Goal: Task Accomplishment & Management: Complete application form

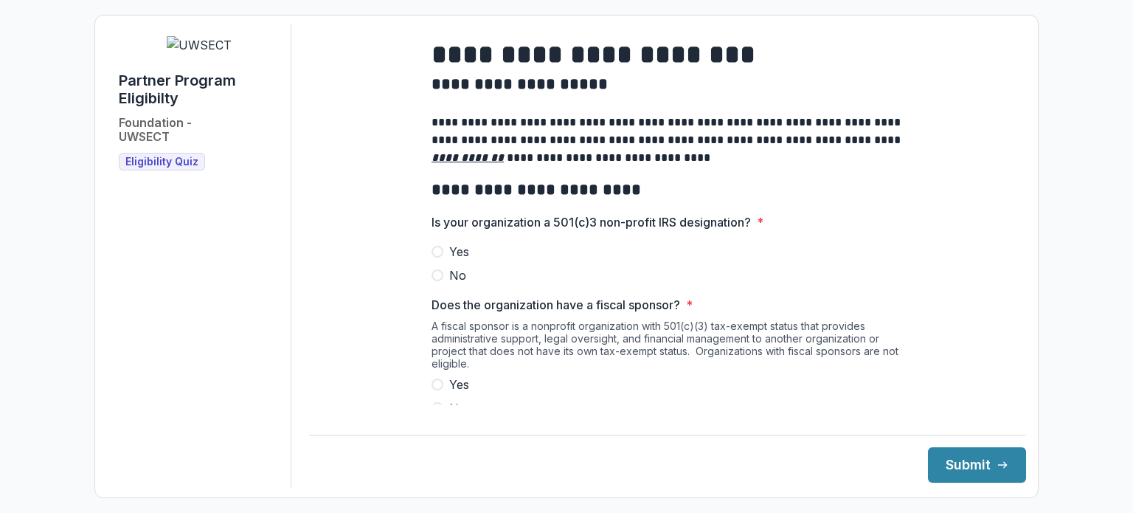
click at [13, 100] on div "**********" at bounding box center [566, 256] width 1133 height 513
click at [77, 76] on div "**********" at bounding box center [566, 256] width 1133 height 513
click at [559, 96] on h2 "**********" at bounding box center [668, 84] width 472 height 23
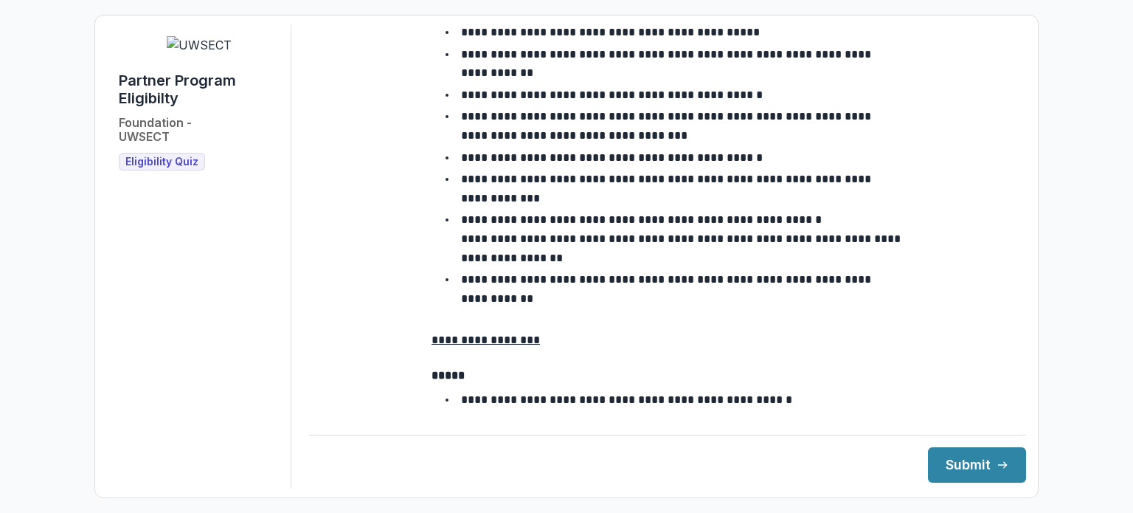
scroll to position [2710, 0]
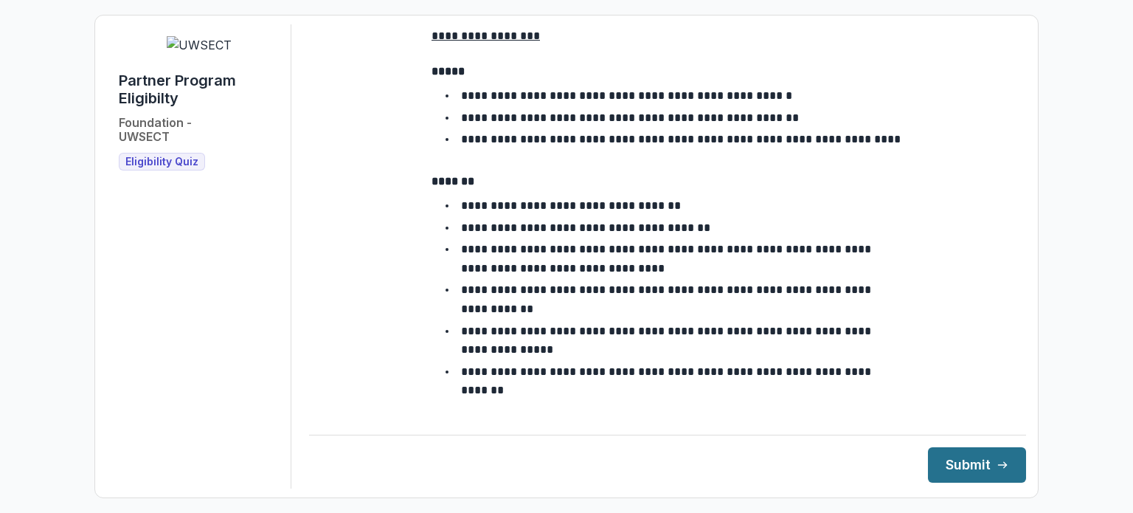
click at [985, 466] on button "Submit" at bounding box center [977, 464] width 98 height 35
click at [485, 196] on ul "**********" at bounding box center [676, 298] width 455 height 204
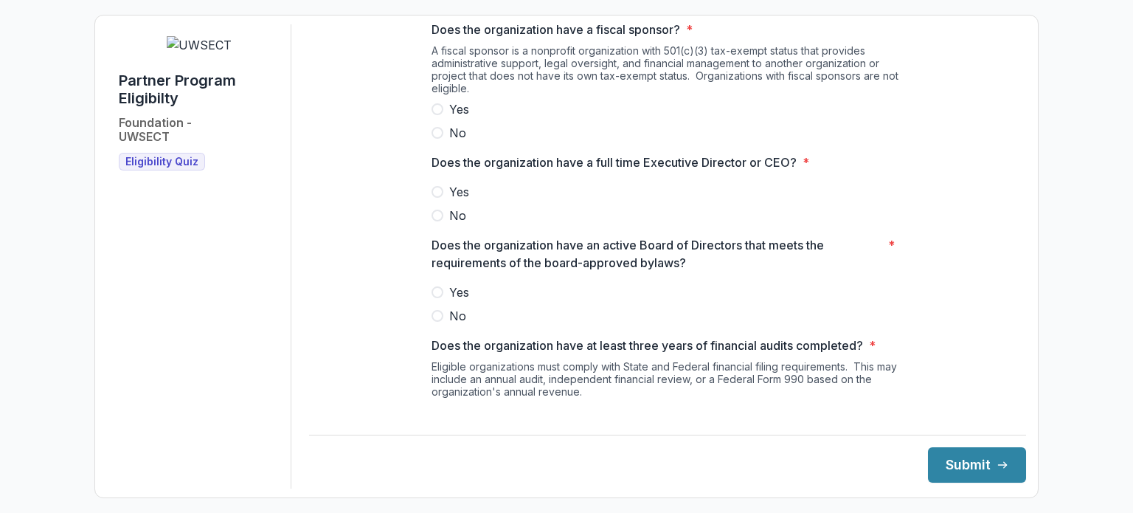
scroll to position [0, 0]
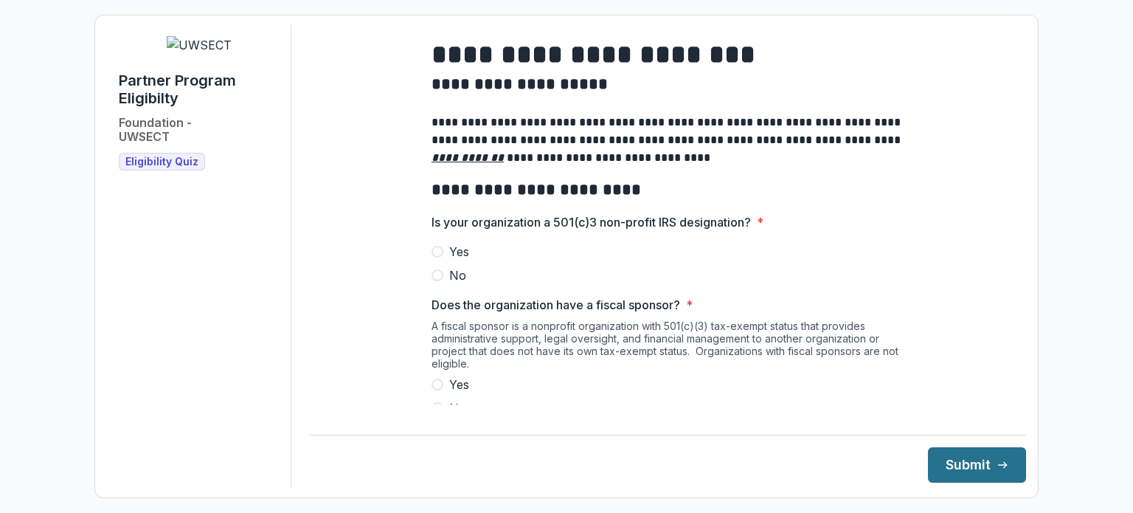
click at [959, 468] on button "Submit" at bounding box center [977, 464] width 98 height 35
click at [556, 284] on label "No" at bounding box center [668, 275] width 472 height 18
click at [62, 63] on div "**********" at bounding box center [566, 256] width 1133 height 513
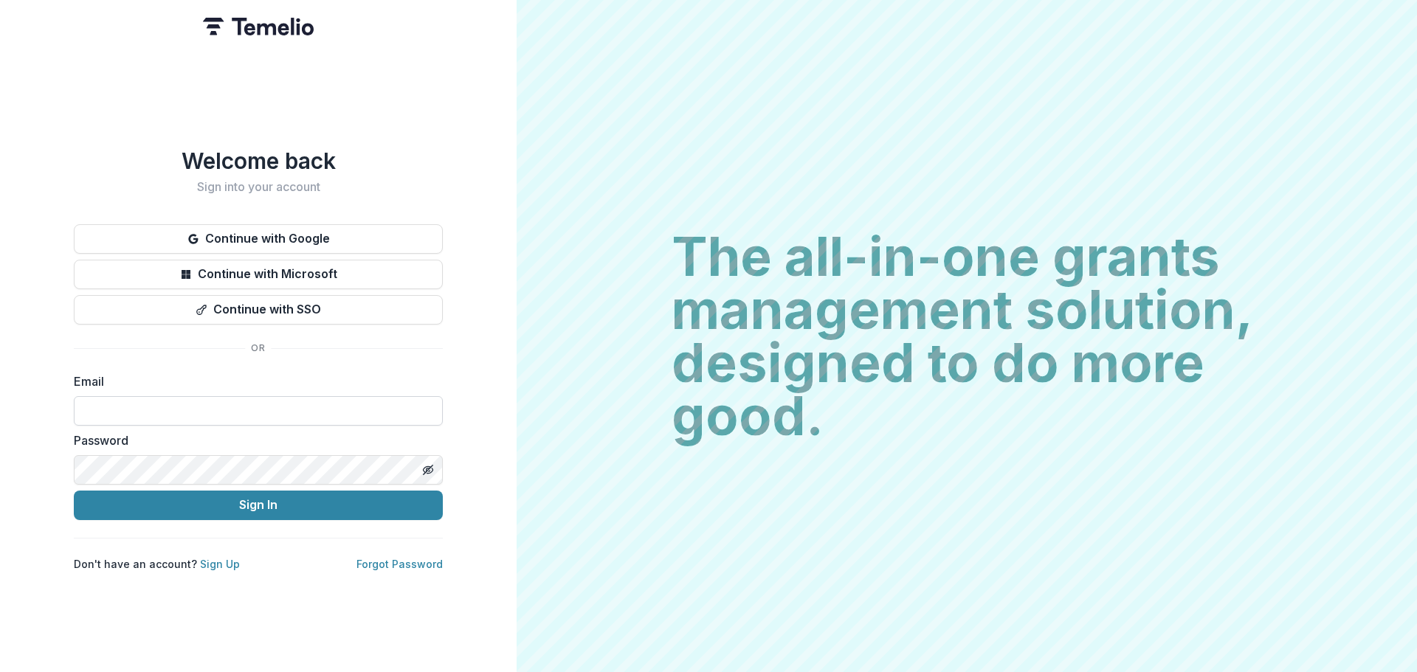
click at [162, 402] on input at bounding box center [258, 411] width 369 height 30
type input "**********"
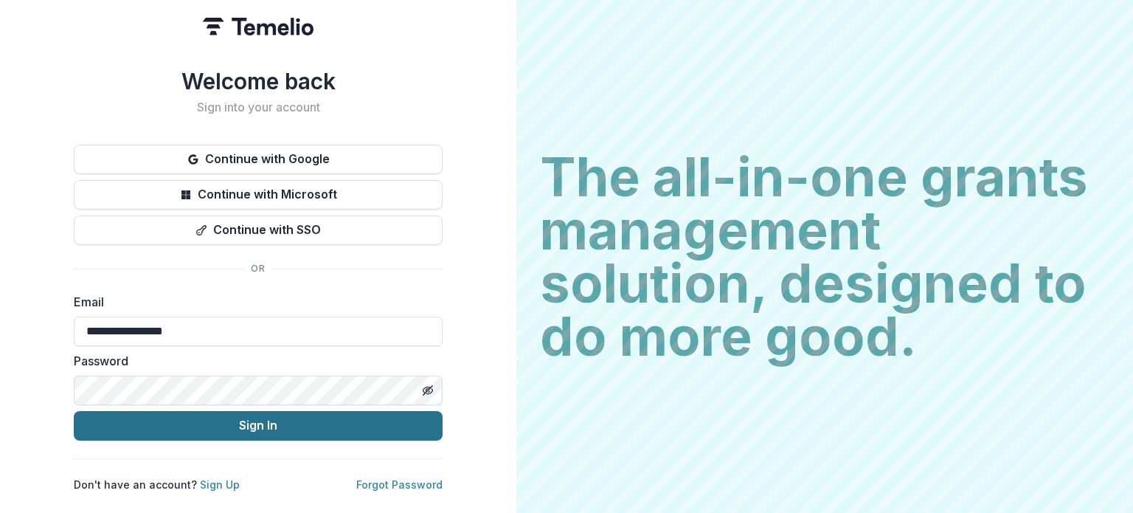
click at [130, 418] on button "Sign In" at bounding box center [258, 426] width 369 height 30
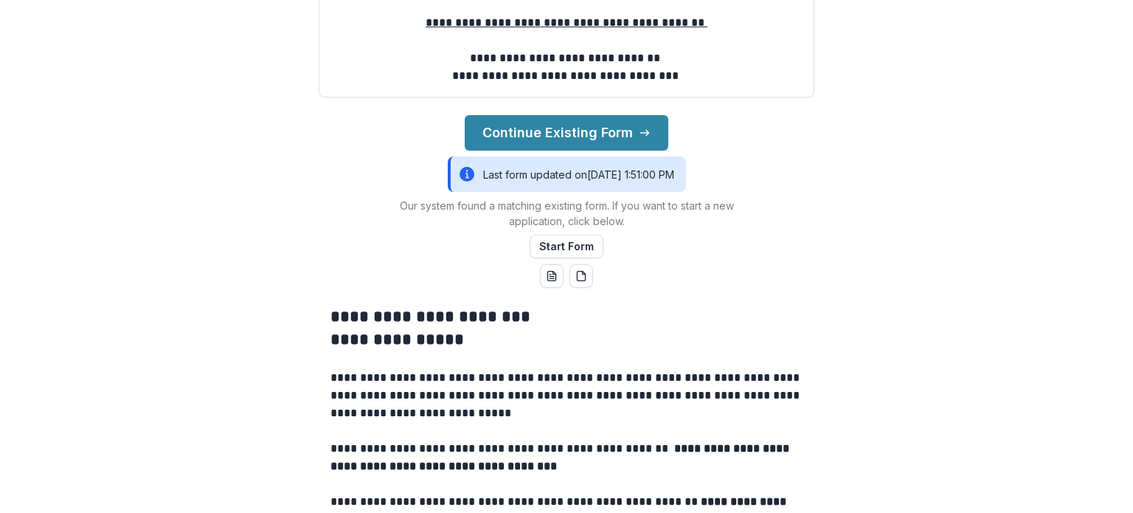
scroll to position [295, 0]
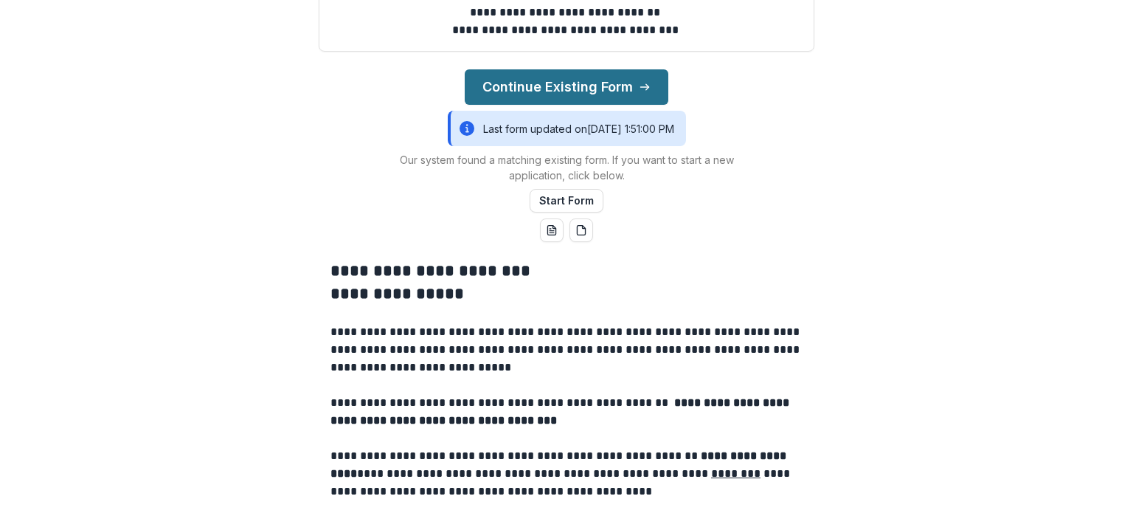
click at [592, 105] on button "Continue Existing Form" at bounding box center [567, 86] width 204 height 35
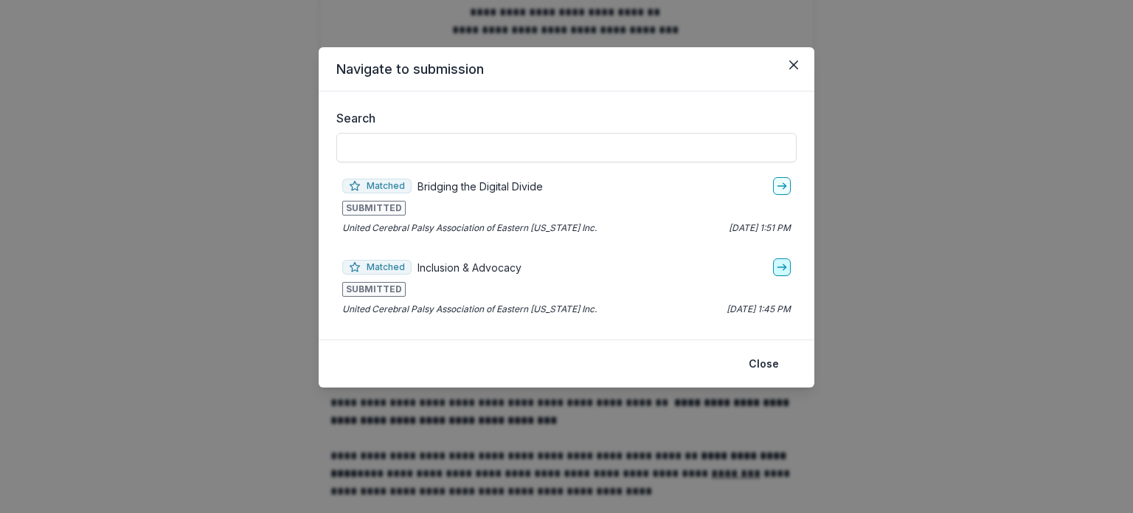
click at [787, 268] on icon "go-to" at bounding box center [782, 267] width 12 height 12
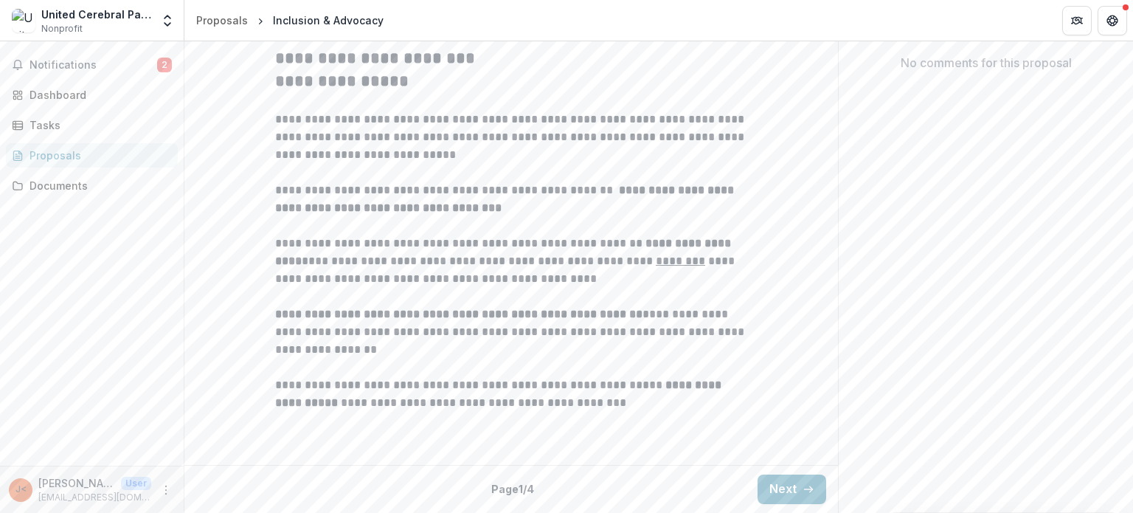
scroll to position [440, 0]
click at [36, 182] on div "Documents" at bounding box center [98, 185] width 137 height 15
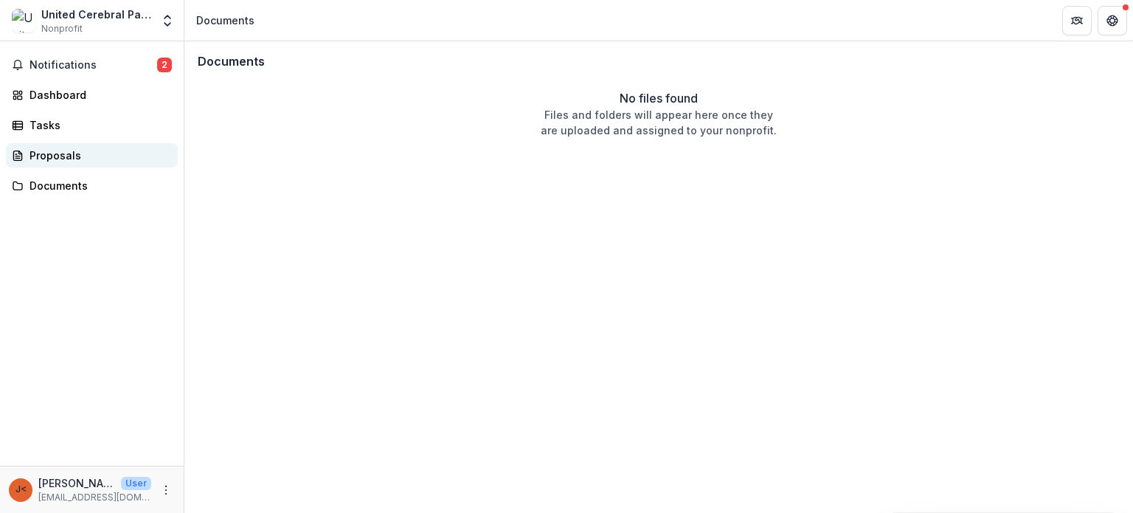
click at [64, 149] on div "Proposals" at bounding box center [98, 155] width 137 height 15
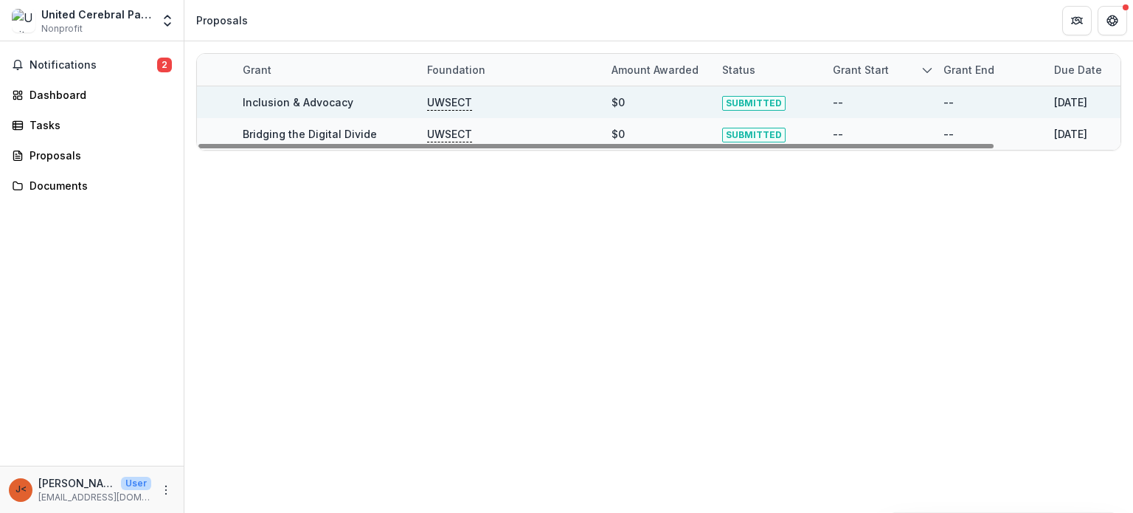
click at [921, 100] on div "--" at bounding box center [879, 102] width 93 height 32
click at [283, 98] on link "Inclusion & Advocacy" at bounding box center [298, 102] width 111 height 13
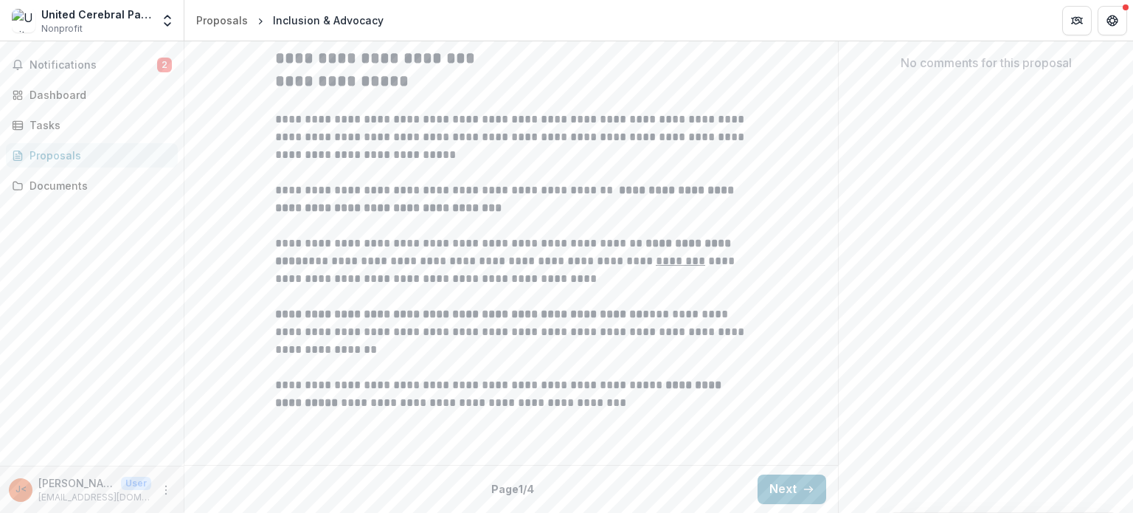
scroll to position [440, 0]
click at [169, 491] on icon "More" at bounding box center [166, 490] width 12 height 12
click at [513, 454] on div "**********" at bounding box center [511, 247] width 472 height 424
click at [770, 497] on button "Next" at bounding box center [792, 489] width 69 height 30
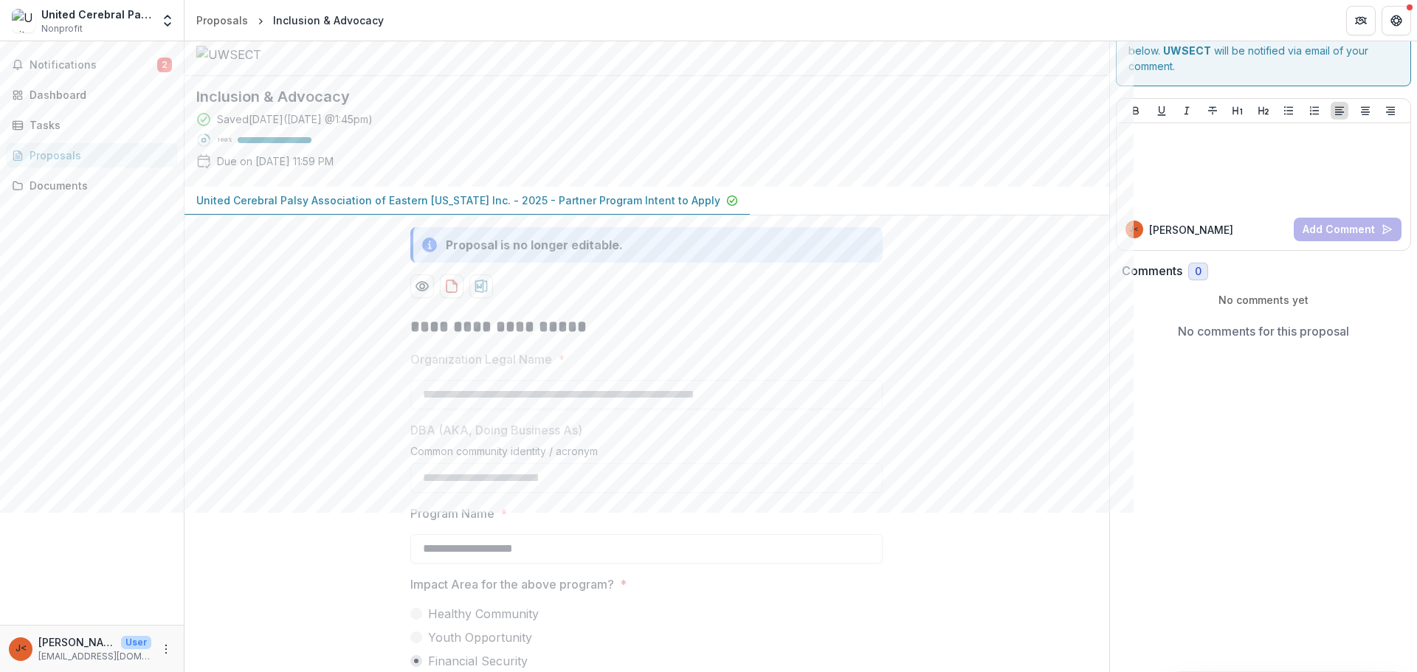
scroll to position [334, 0]
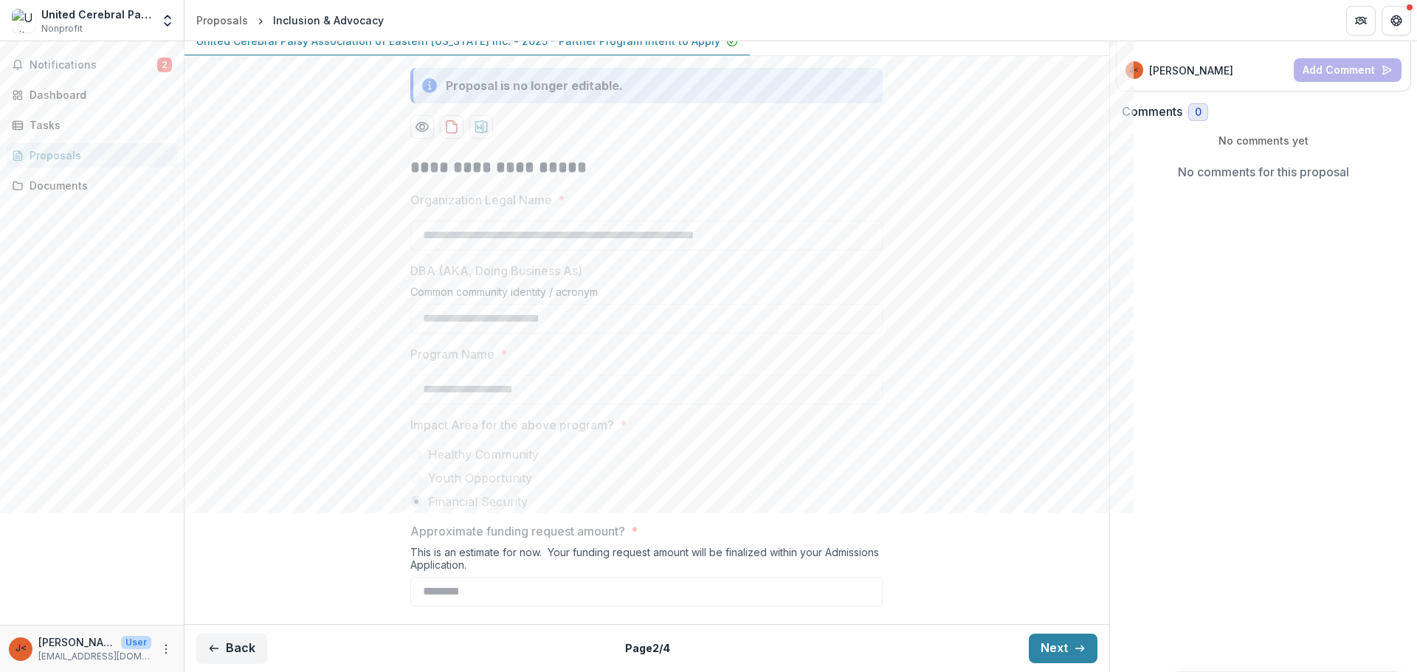
click at [1060, 512] on button "Next" at bounding box center [1063, 649] width 69 height 30
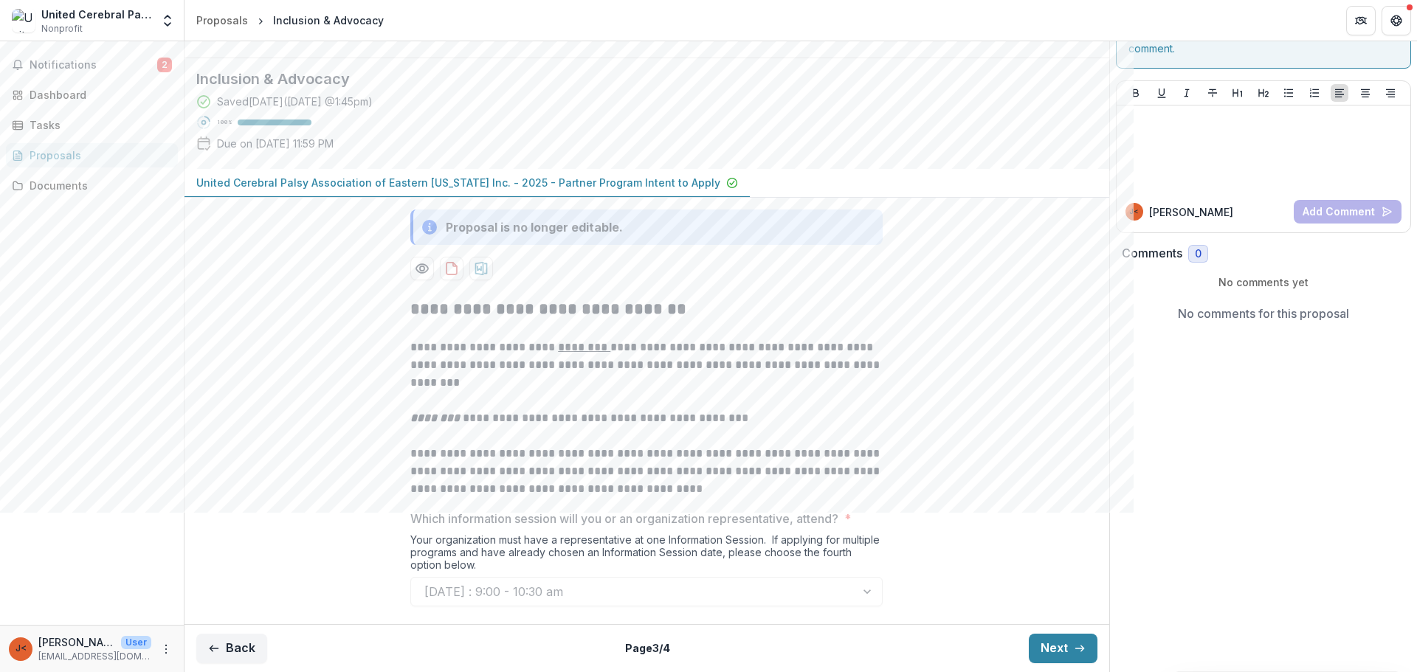
scroll to position [192, 0]
click at [1077, 512] on icon "button" at bounding box center [1080, 649] width 12 height 12
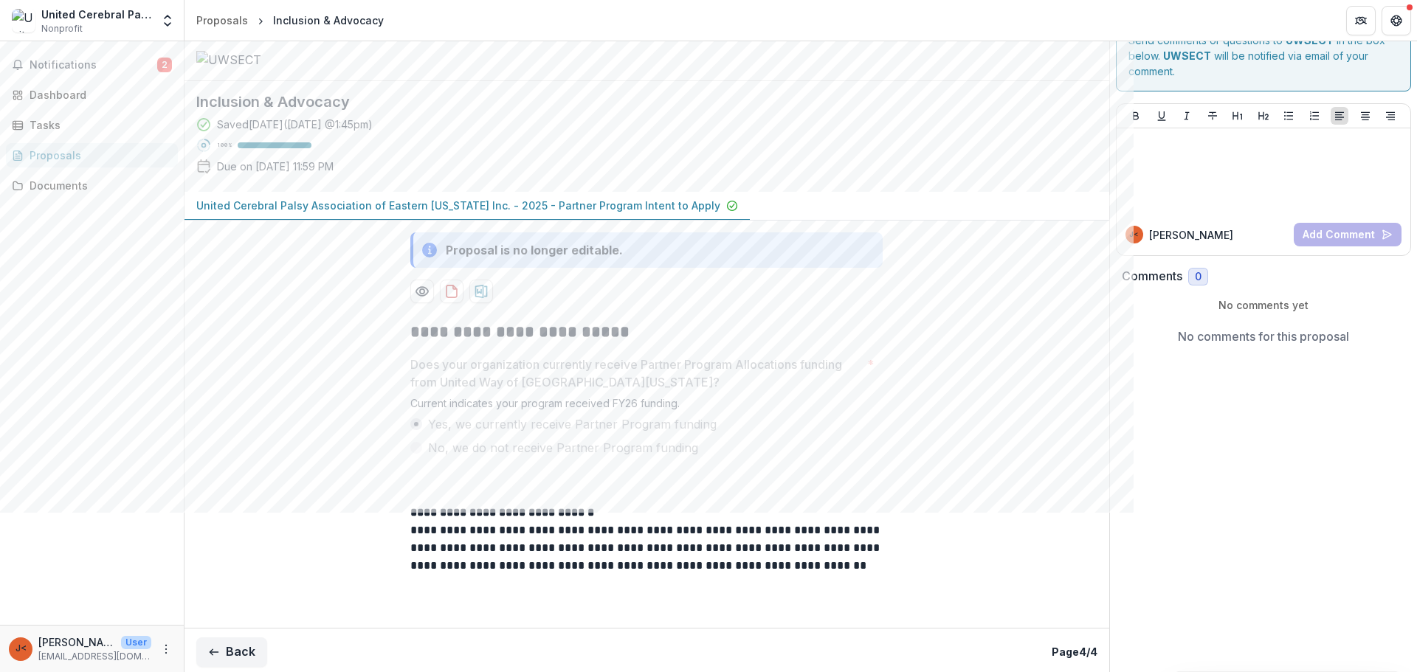
scroll to position [0, 0]
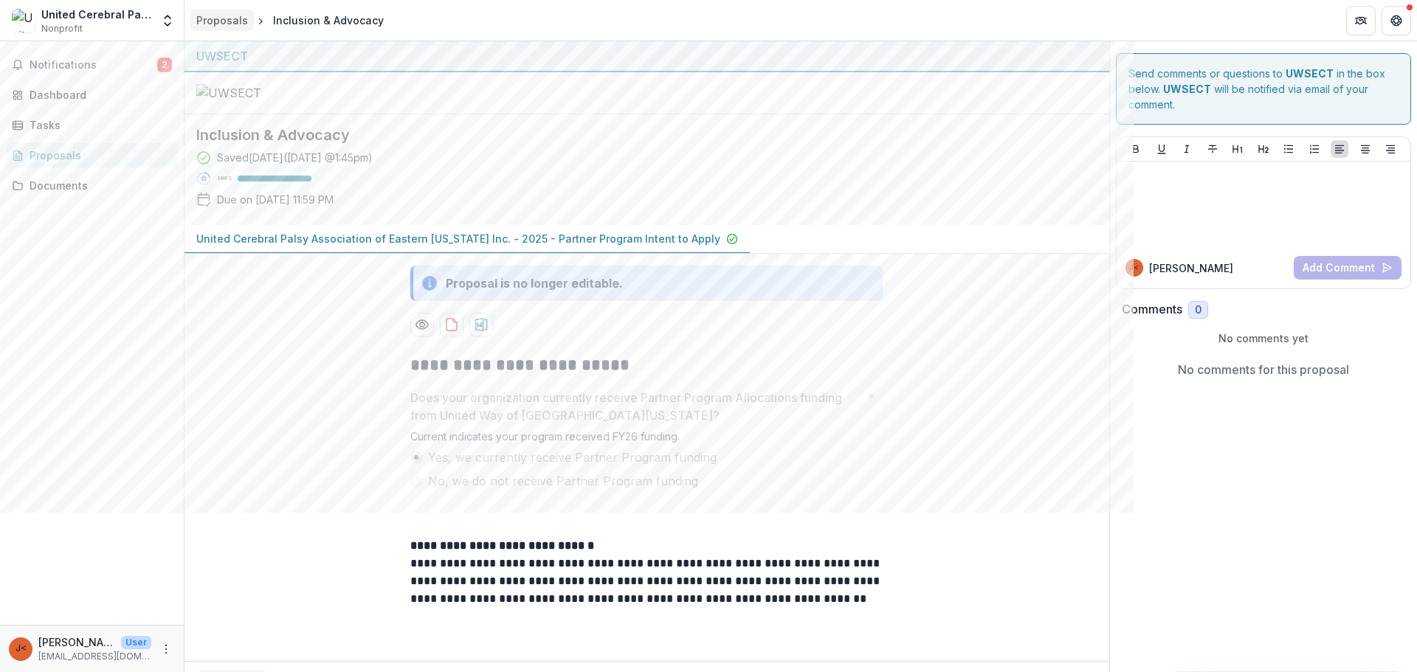
click at [219, 16] on div "Proposals" at bounding box center [222, 20] width 52 height 15
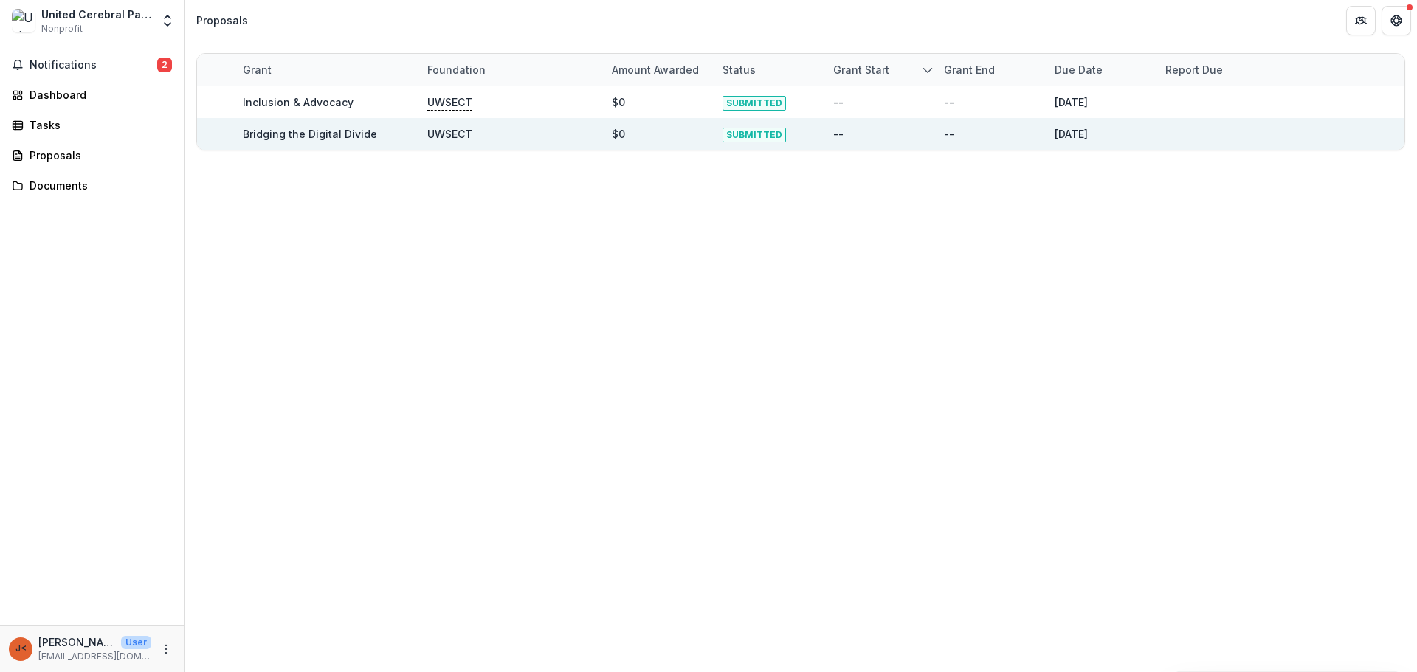
click at [293, 126] on div "Bridging the Digital Divide" at bounding box center [310, 133] width 134 height 15
click at [286, 131] on link "Bridging the Digital Divide" at bounding box center [310, 134] width 134 height 13
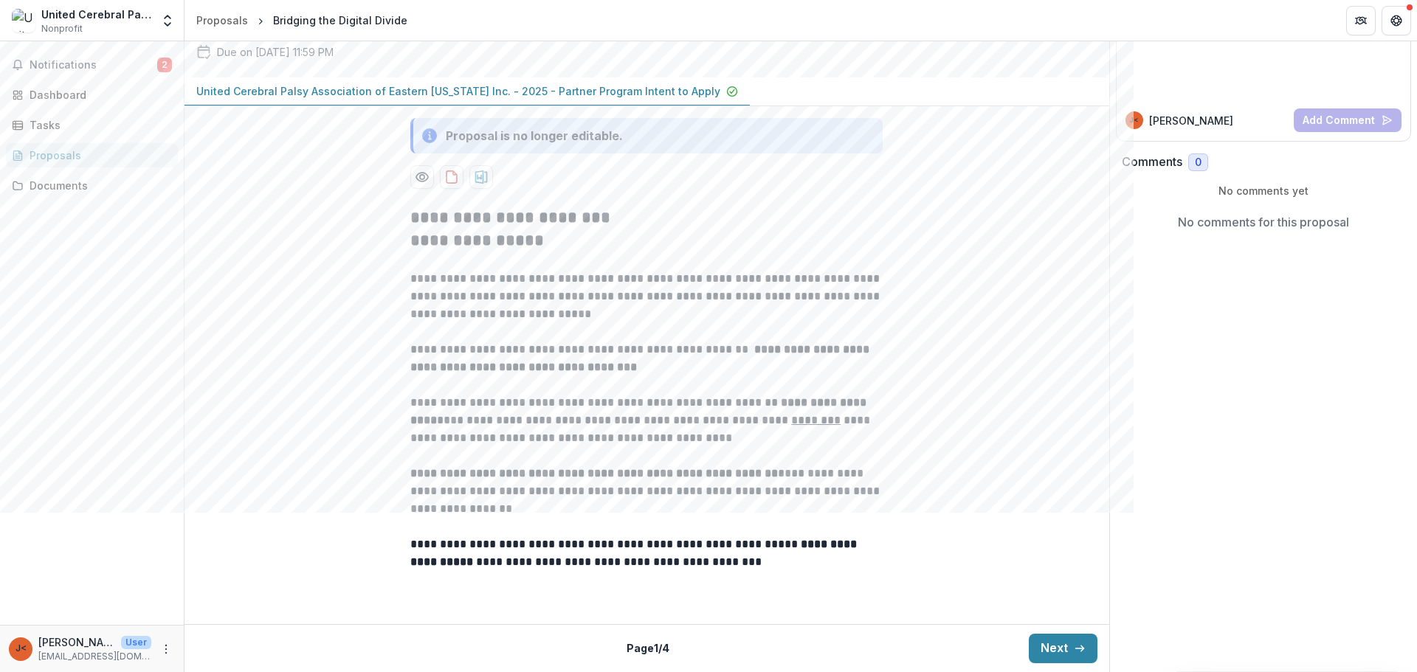
scroll to position [283, 0]
click at [1065, 512] on button "Next" at bounding box center [1063, 649] width 69 height 30
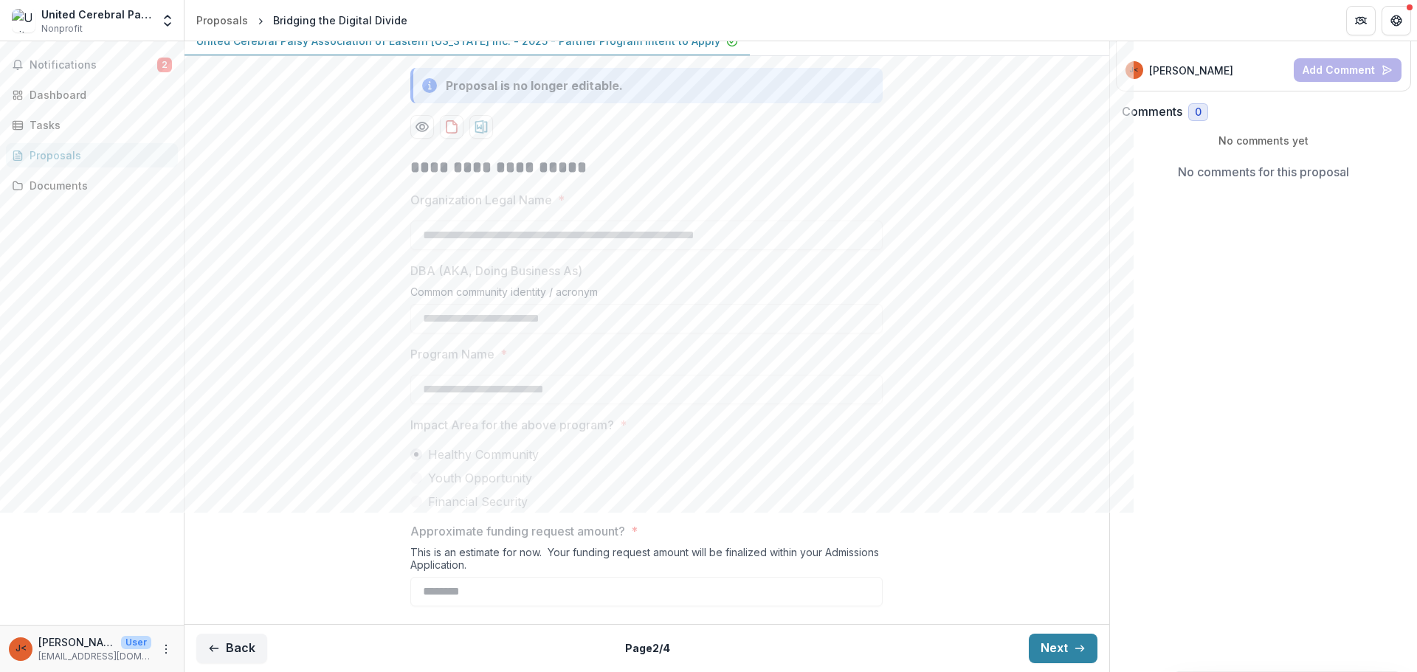
scroll to position [334, 0]
click at [1074, 512] on icon "button" at bounding box center [1080, 649] width 12 height 12
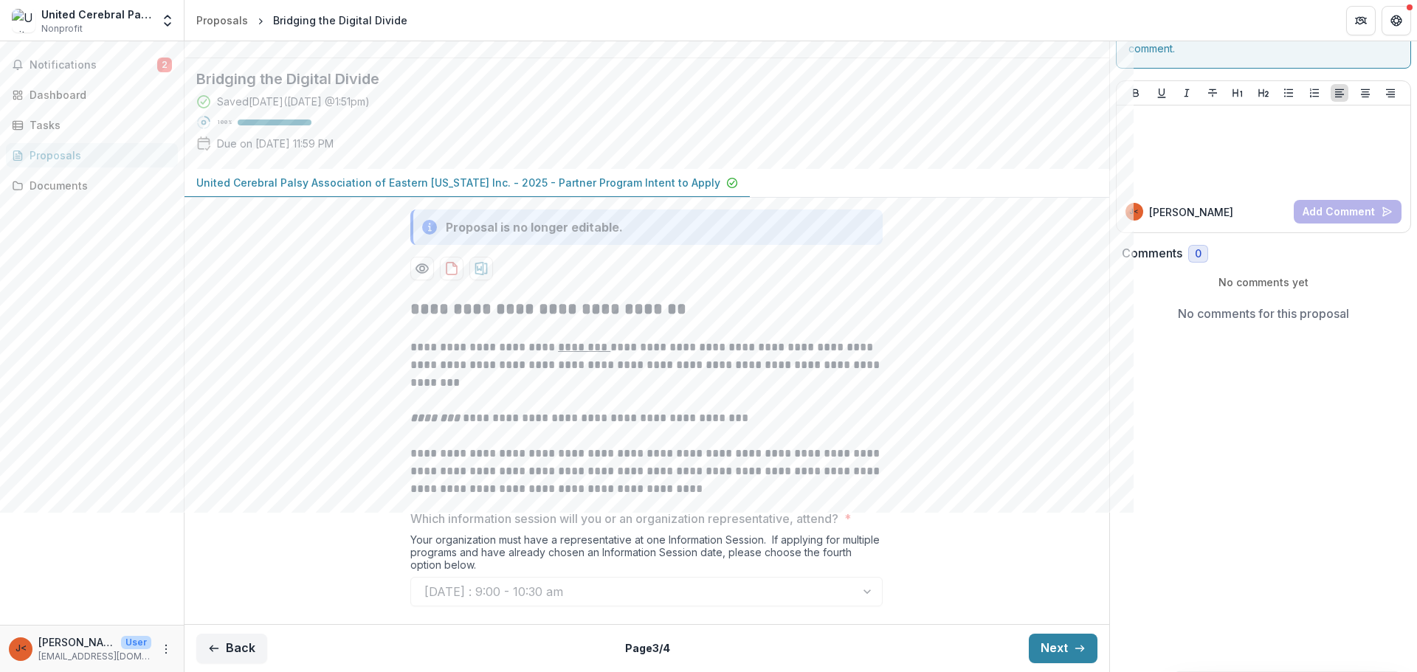
scroll to position [192, 0]
click at [1074, 512] on icon "button" at bounding box center [1080, 649] width 12 height 12
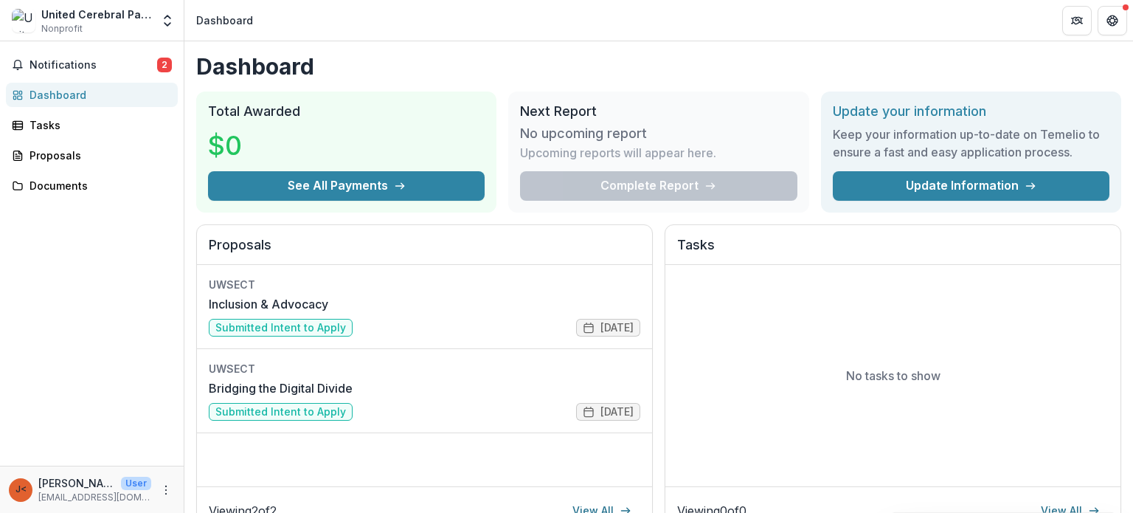
click at [427, 63] on h1 "Dashboard" at bounding box center [658, 66] width 925 height 27
click at [165, 488] on icon "More" at bounding box center [166, 490] width 12 height 12
click at [137, 373] on div "Notifications 2 Dashboard Tasks Proposals Documents" at bounding box center [92, 253] width 184 height 424
click at [176, 18] on button "Open entity switcher" at bounding box center [167, 21] width 21 height 30
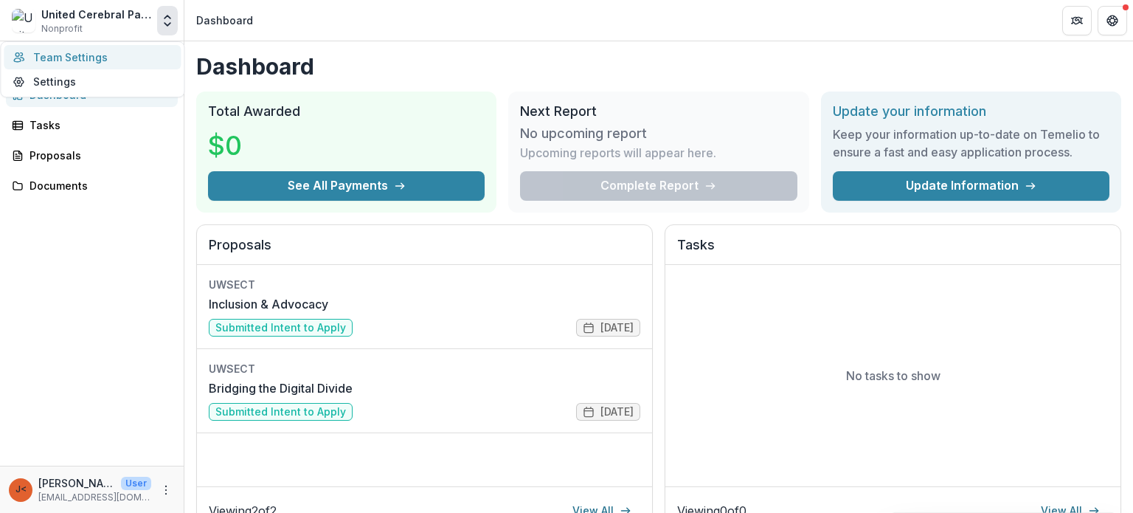
click at [93, 49] on link "Team Settings" at bounding box center [92, 57] width 177 height 24
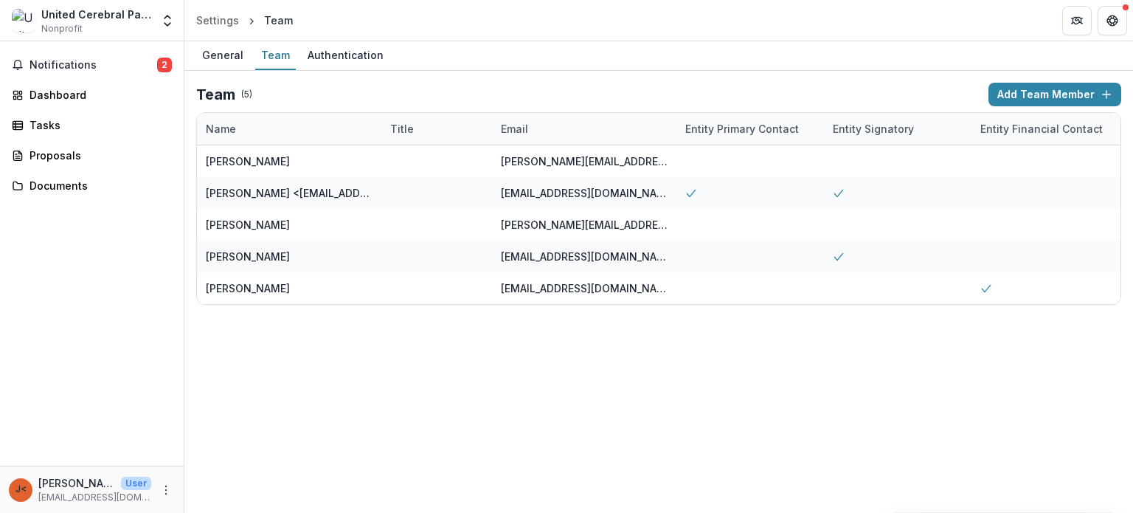
click at [366, 368] on div "General Team Authentication Team ( 5 ) Add Team Member Name Title Email Entity …" at bounding box center [658, 276] width 949 height 471
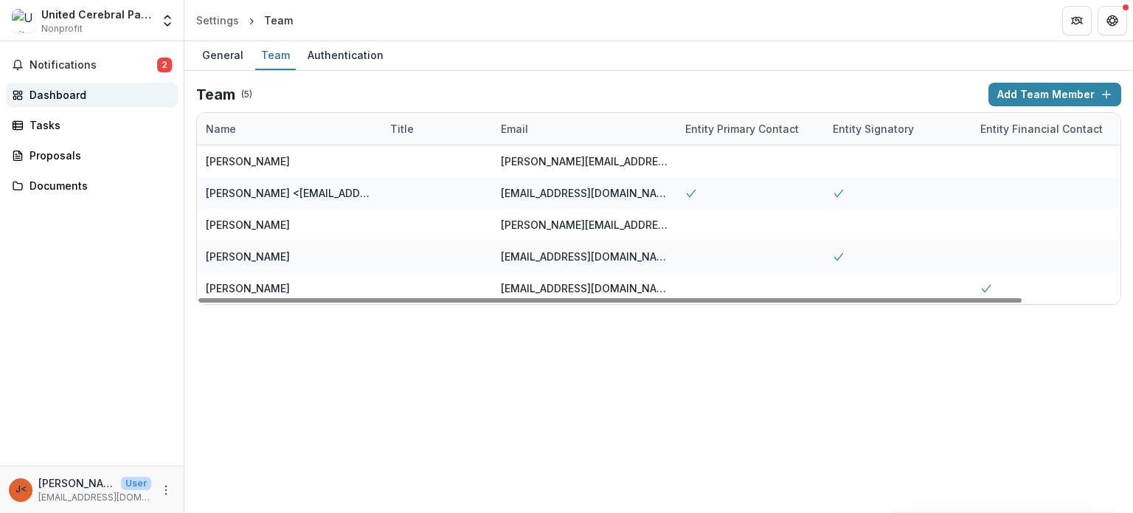
click at [62, 89] on div "Dashboard" at bounding box center [98, 94] width 137 height 15
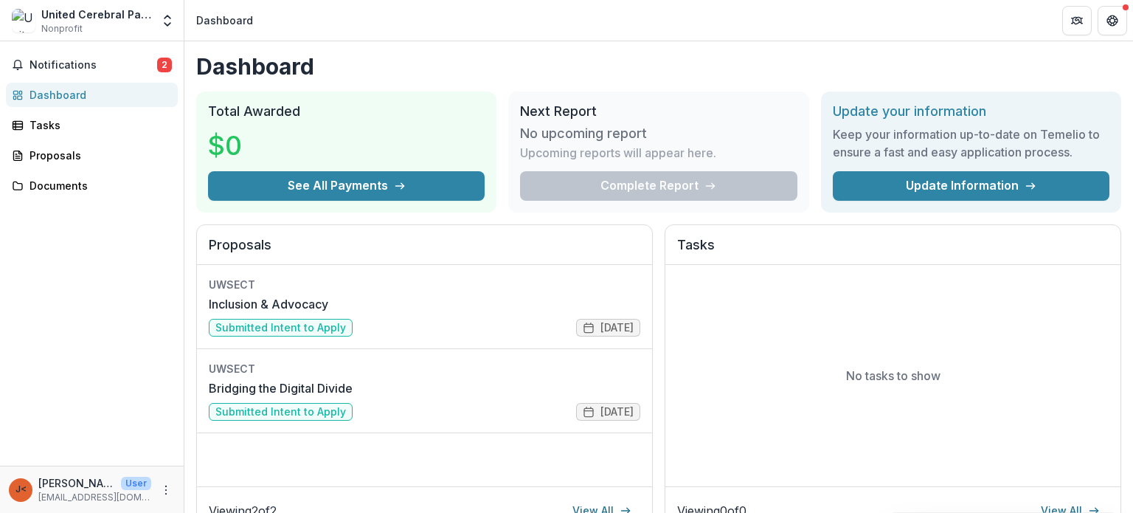
click at [471, 49] on div "Dashboard Total Awarded $0 See All Payments Next Report No upcoming report Upco…" at bounding box center [658, 489] width 949 height 896
click at [655, 322] on div "Proposals UWSECT Inclusion & Advocacy Submitted Intent to Apply 09/08/2025 UWSE…" at bounding box center [658, 379] width 925 height 311
click at [448, 64] on h1 "Dashboard" at bounding box center [658, 66] width 925 height 27
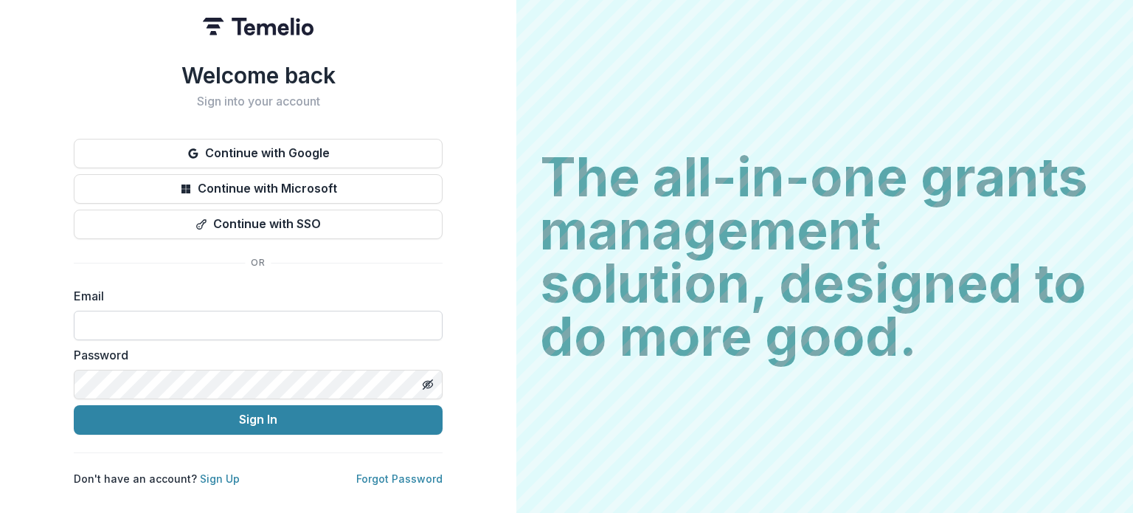
click at [220, 319] on input at bounding box center [258, 326] width 369 height 30
paste input "**********"
type input "**********"
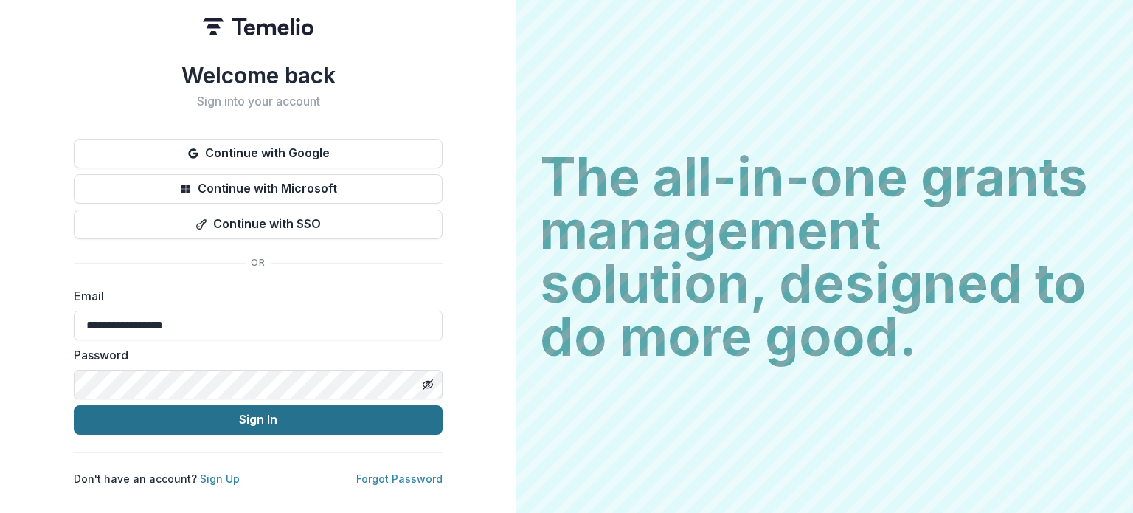
click at [186, 418] on button "Sign In" at bounding box center [258, 420] width 369 height 30
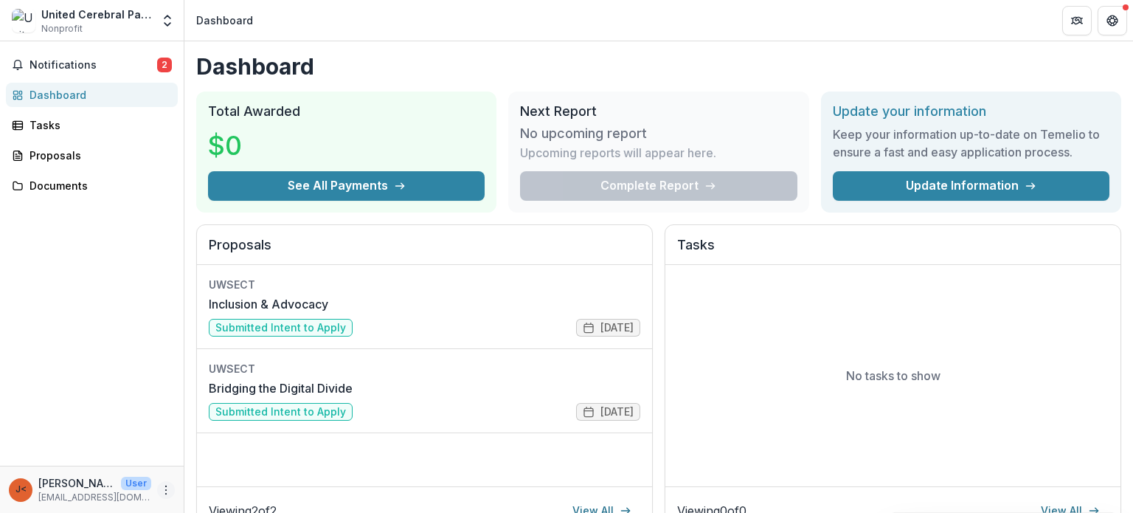
click at [168, 488] on icon "More" at bounding box center [166, 490] width 12 height 12
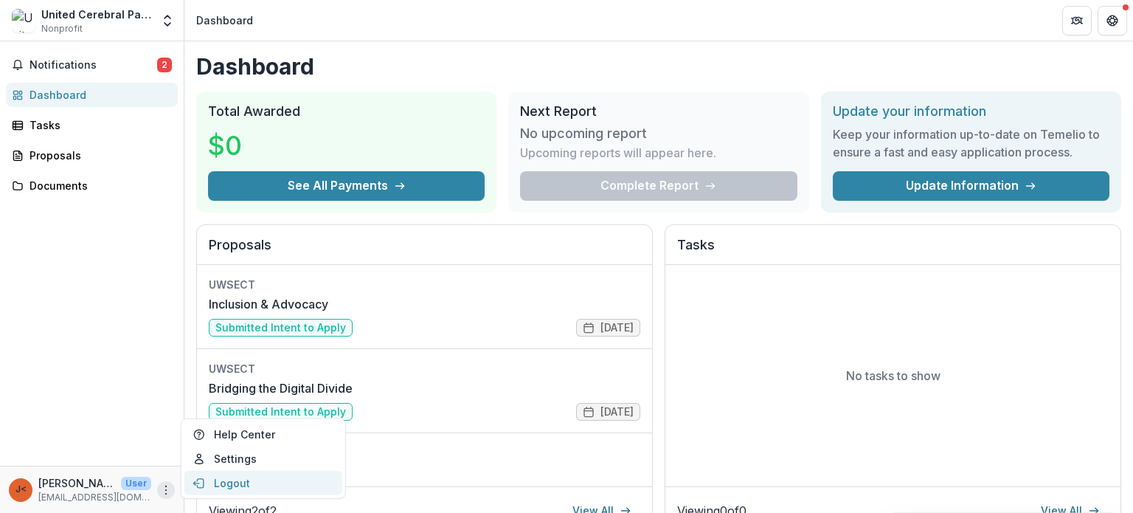
click at [227, 476] on button "Logout" at bounding box center [263, 483] width 158 height 24
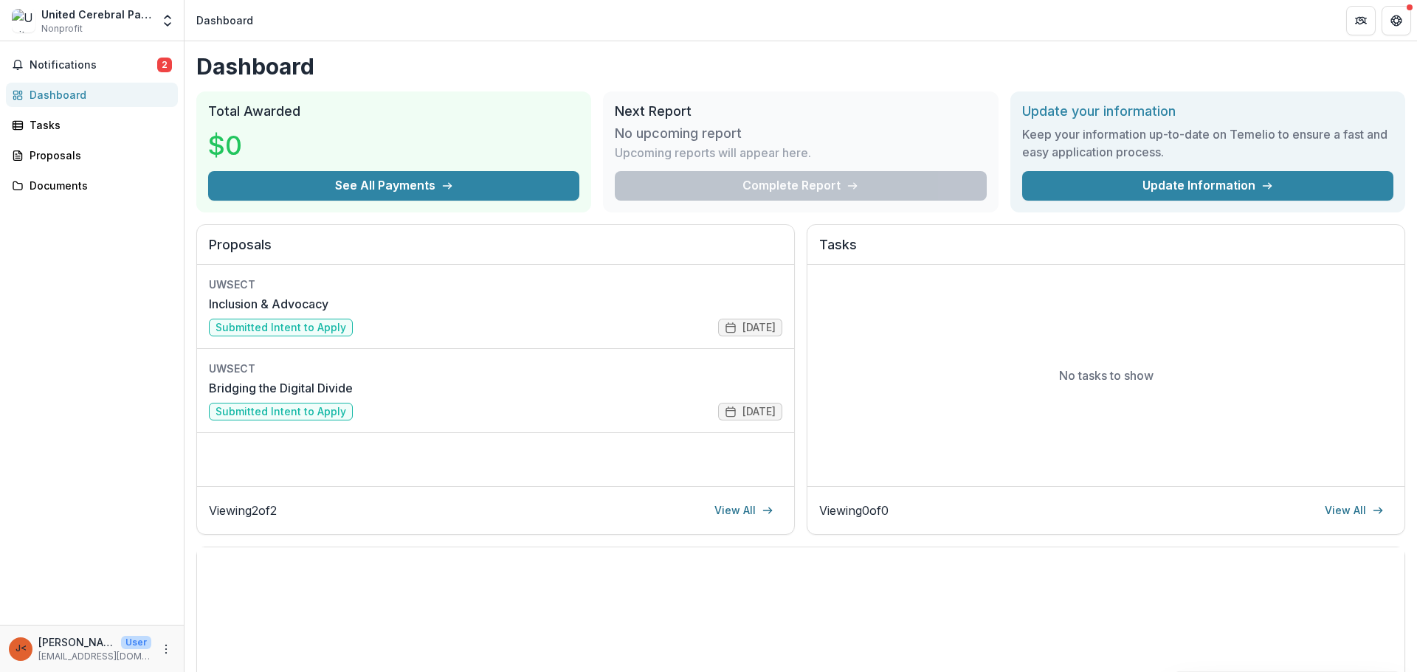
drag, startPoint x: 325, startPoint y: 0, endPoint x: 768, endPoint y: 49, distance: 445.4
click at [770, 49] on div "Dashboard Total Awarded $0 See All Payments Next Report No upcoming report Upco…" at bounding box center [800, 489] width 1232 height 896
drag, startPoint x: 1303, startPoint y: 324, endPoint x: 1345, endPoint y: 366, distance: 59.5
